Goal: Information Seeking & Learning: Check status

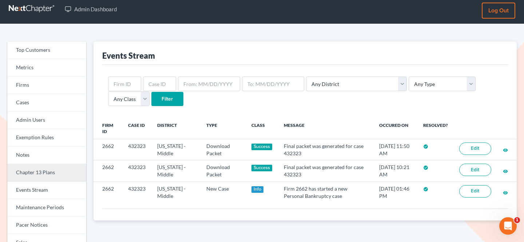
click at [42, 173] on link "Chapter 13 Plans" at bounding box center [46, 172] width 79 height 17
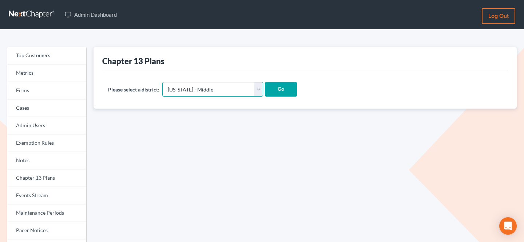
click at [195, 92] on select "Alabama - Middle Alabama - Northern Alabama - Southern Alaska Arizona Arkansas …" at bounding box center [212, 89] width 101 height 15
select select "37"
click at [162, 82] on select "Alabama - Middle Alabama - Northern Alabama - Southern Alaska Arizona Arkansas …" at bounding box center [212, 89] width 101 height 15
click at [259, 98] on div "Please select a district: Alabama - Middle Alabama - Northern Alabama - Souther…" at bounding box center [305, 89] width 406 height 38
click at [265, 91] on input "Go" at bounding box center [281, 89] width 32 height 15
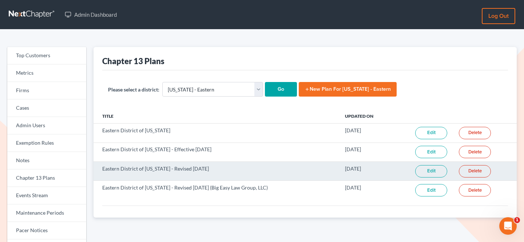
click at [421, 171] on link "Edit" at bounding box center [431, 171] width 32 height 12
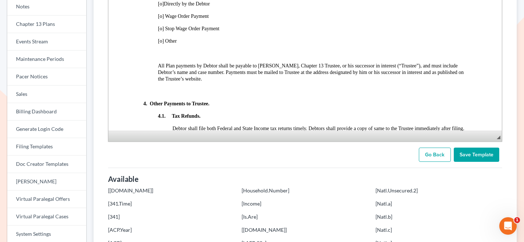
scroll to position [490, 0]
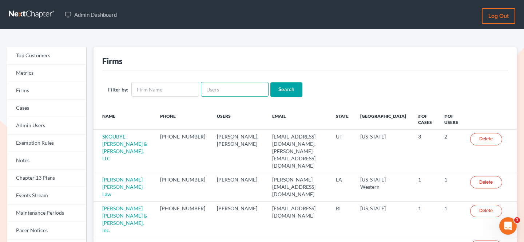
click at [207, 90] on input "text" at bounding box center [235, 89] width 68 height 15
type input "sevan"
click at [270, 82] on input "Search" at bounding box center [286, 89] width 32 height 15
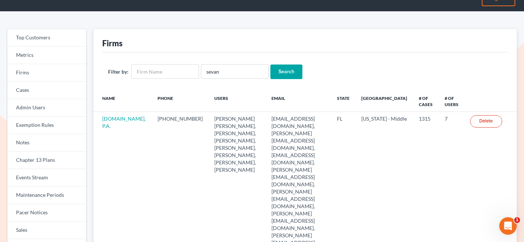
scroll to position [18, 0]
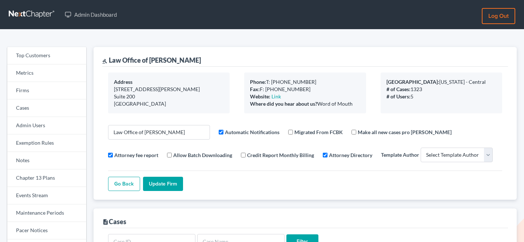
select select
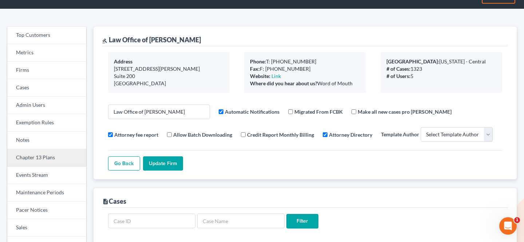
scroll to position [21, 0]
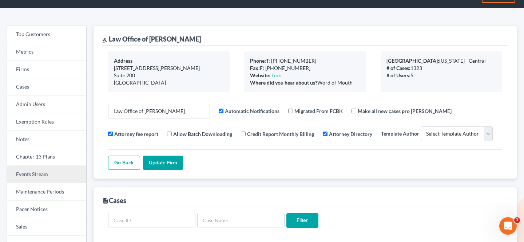
click at [41, 178] on link "Events Stream" at bounding box center [46, 174] width 79 height 17
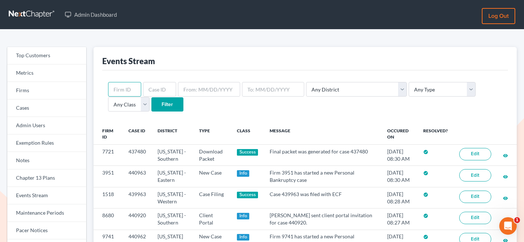
click at [126, 83] on input "text" at bounding box center [124, 89] width 33 height 15
paste input "1825"
type input "1825"
click at [410, 83] on select "Any Type Case Applied To Plan Case Archive Case Duplicate Case Filing Chapter 1…" at bounding box center [442, 89] width 67 height 15
select select "credit_report"
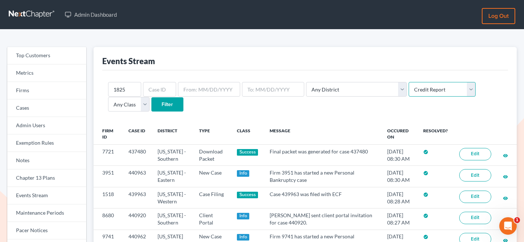
click at [409, 82] on select "Any Type Case Applied To Plan Case Archive Case Duplicate Case Filing Chapter 1…" at bounding box center [442, 89] width 67 height 15
click at [151, 103] on input "Filter" at bounding box center [167, 104] width 32 height 15
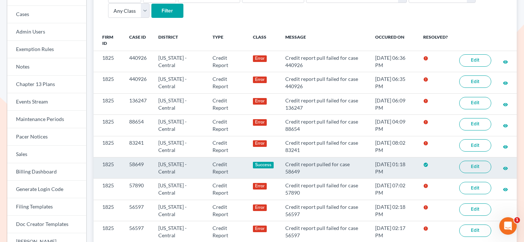
scroll to position [94, 0]
